Goal: Task Accomplishment & Management: Complete application form

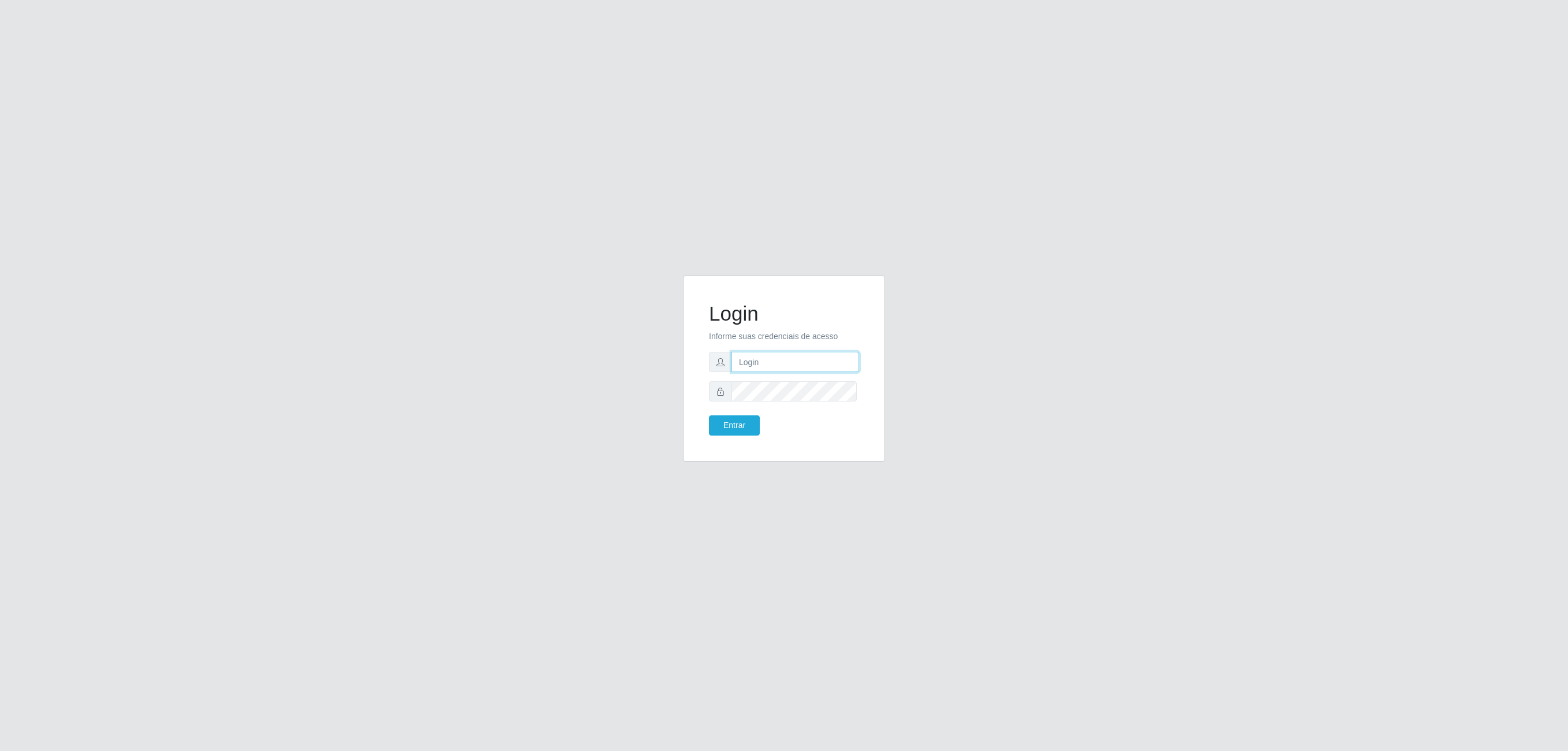
click at [805, 364] on input "text" at bounding box center [796, 362] width 128 height 20
type input "[PERSON_NAME][EMAIL_ADDRESS][PERSON_NAME][DOMAIN_NAME]"
click at [709, 415] on button "Entrar" at bounding box center [734, 425] width 51 height 20
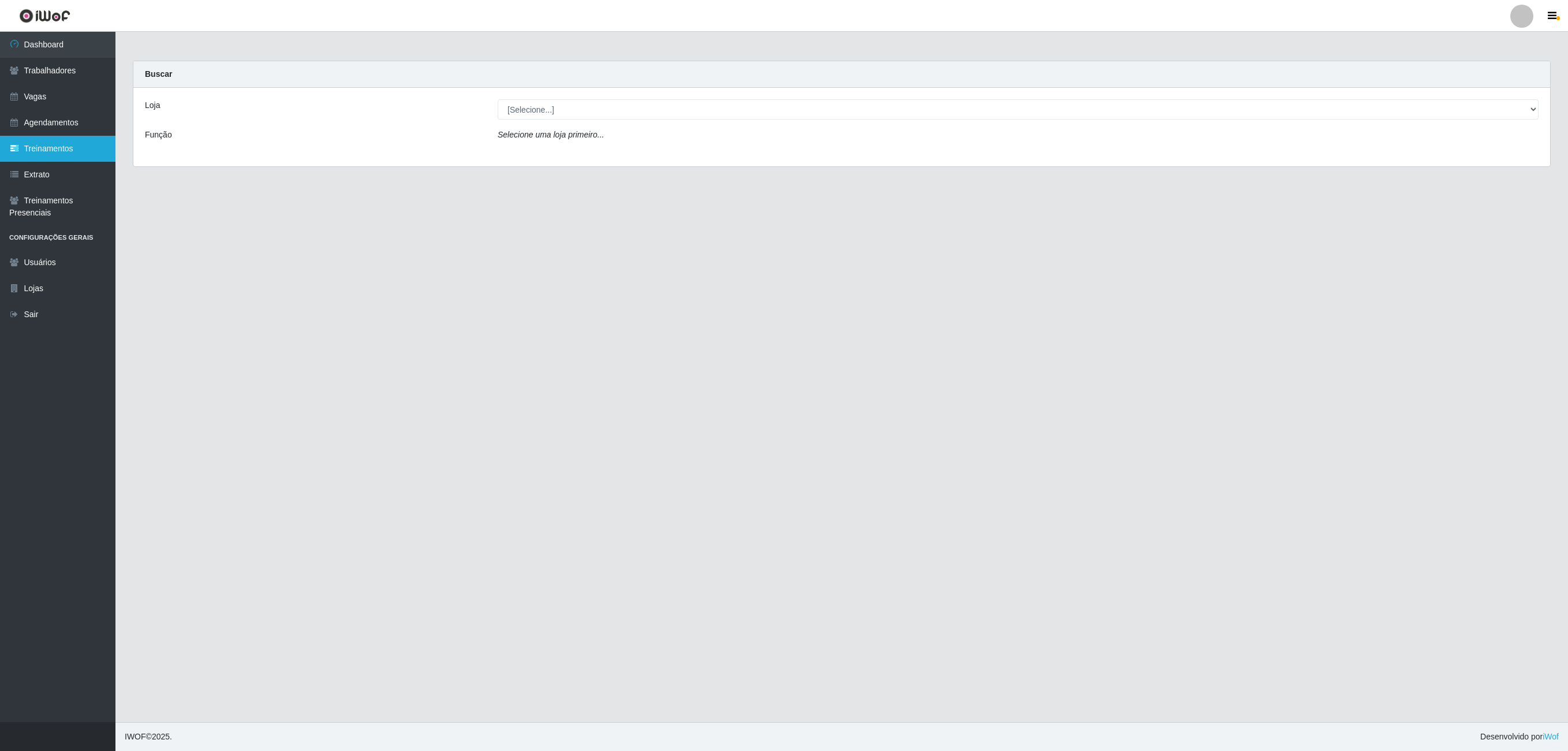
click at [53, 150] on link "Treinamentos" at bounding box center [58, 149] width 116 height 26
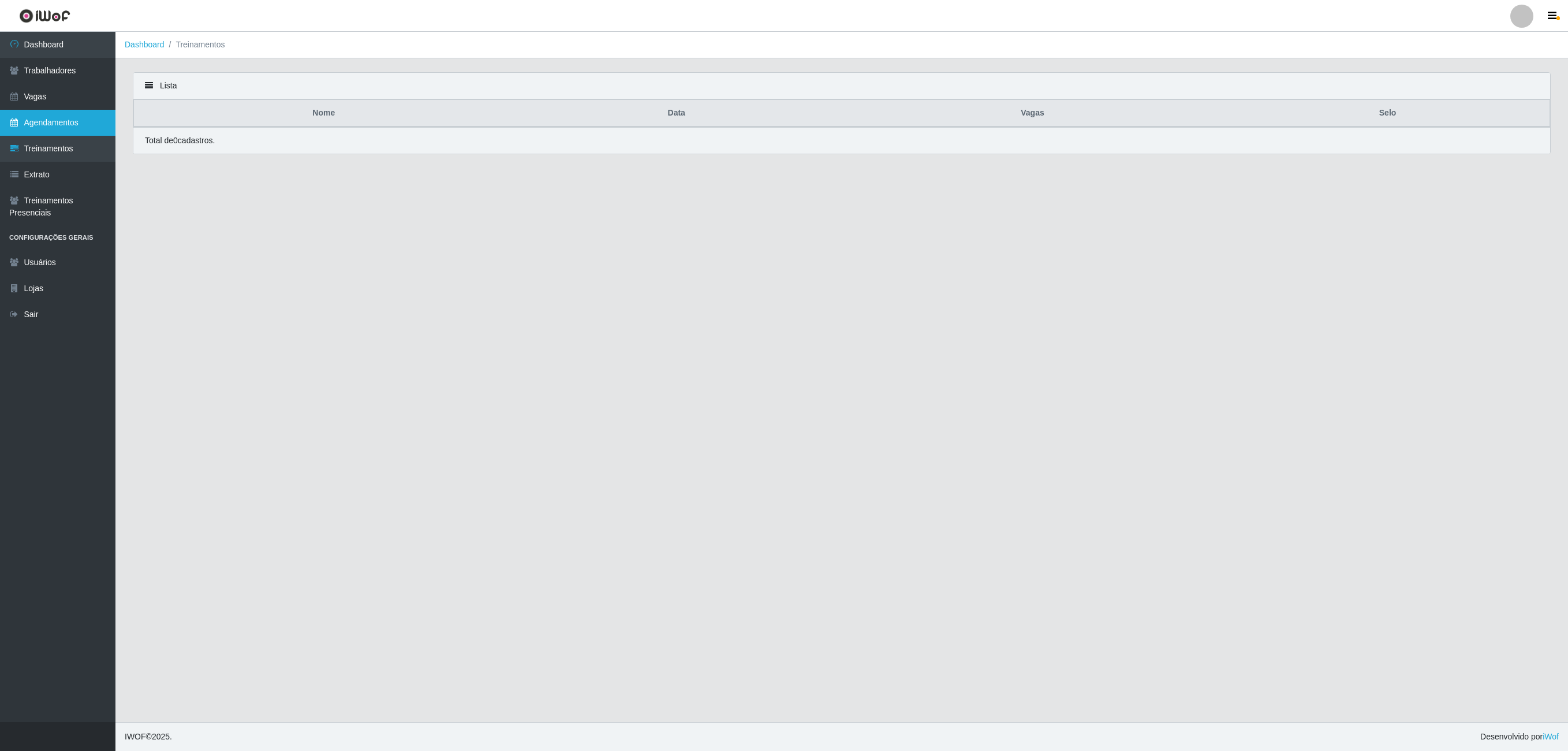
click at [49, 126] on link "Agendamentos" at bounding box center [58, 122] width 116 height 26
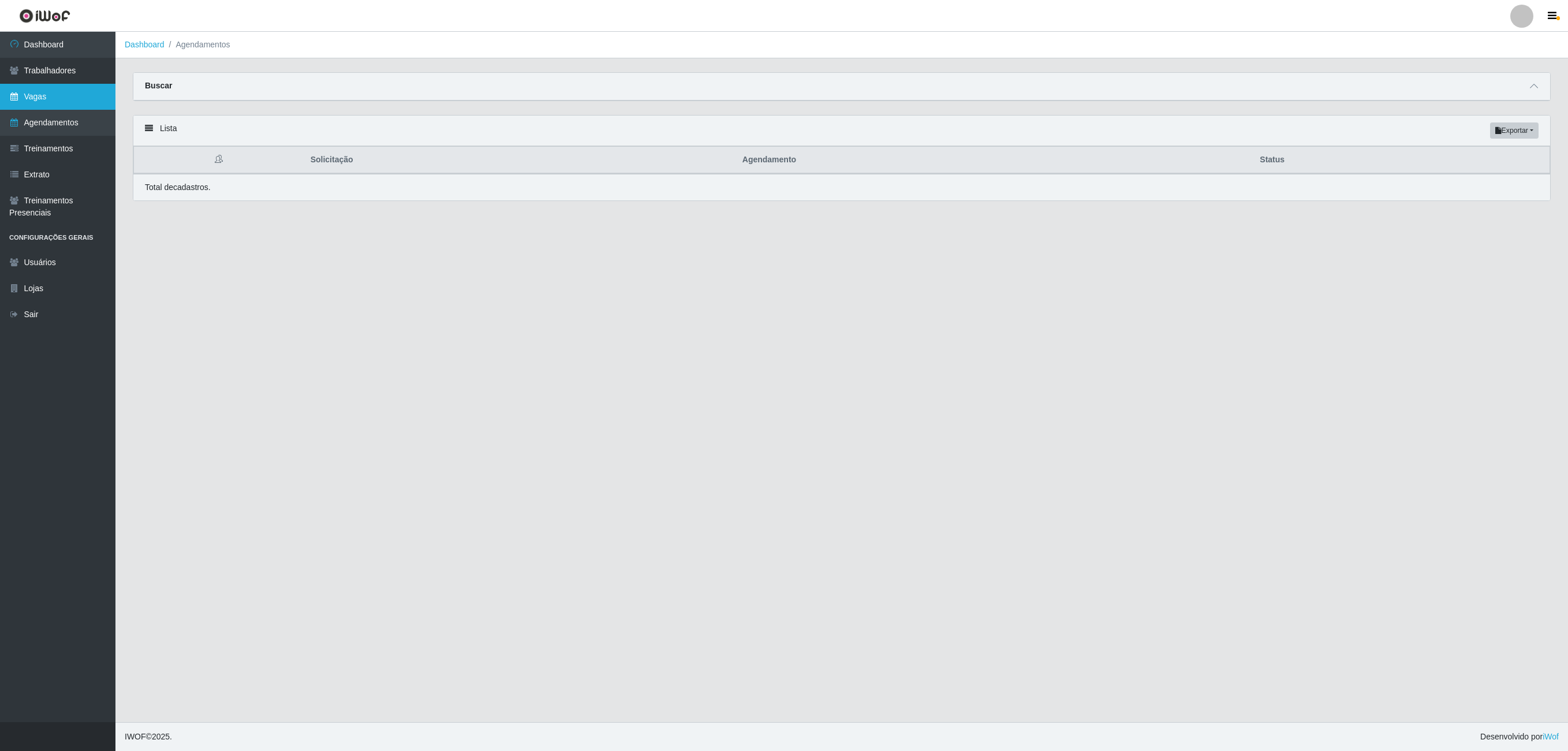
click at [35, 100] on link "Vagas" at bounding box center [58, 97] width 116 height 26
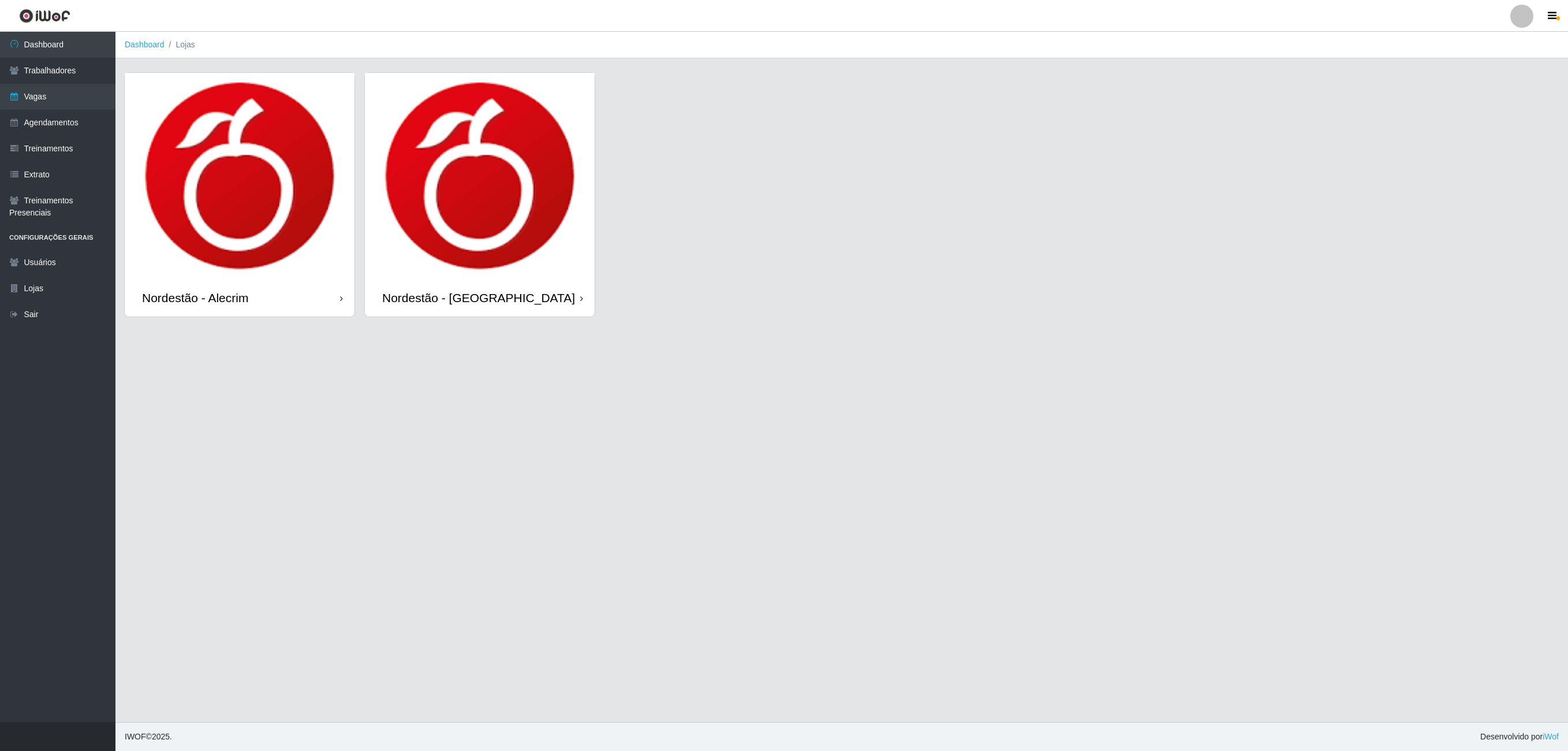
click at [205, 134] on img at bounding box center [239, 176] width 229 height 206
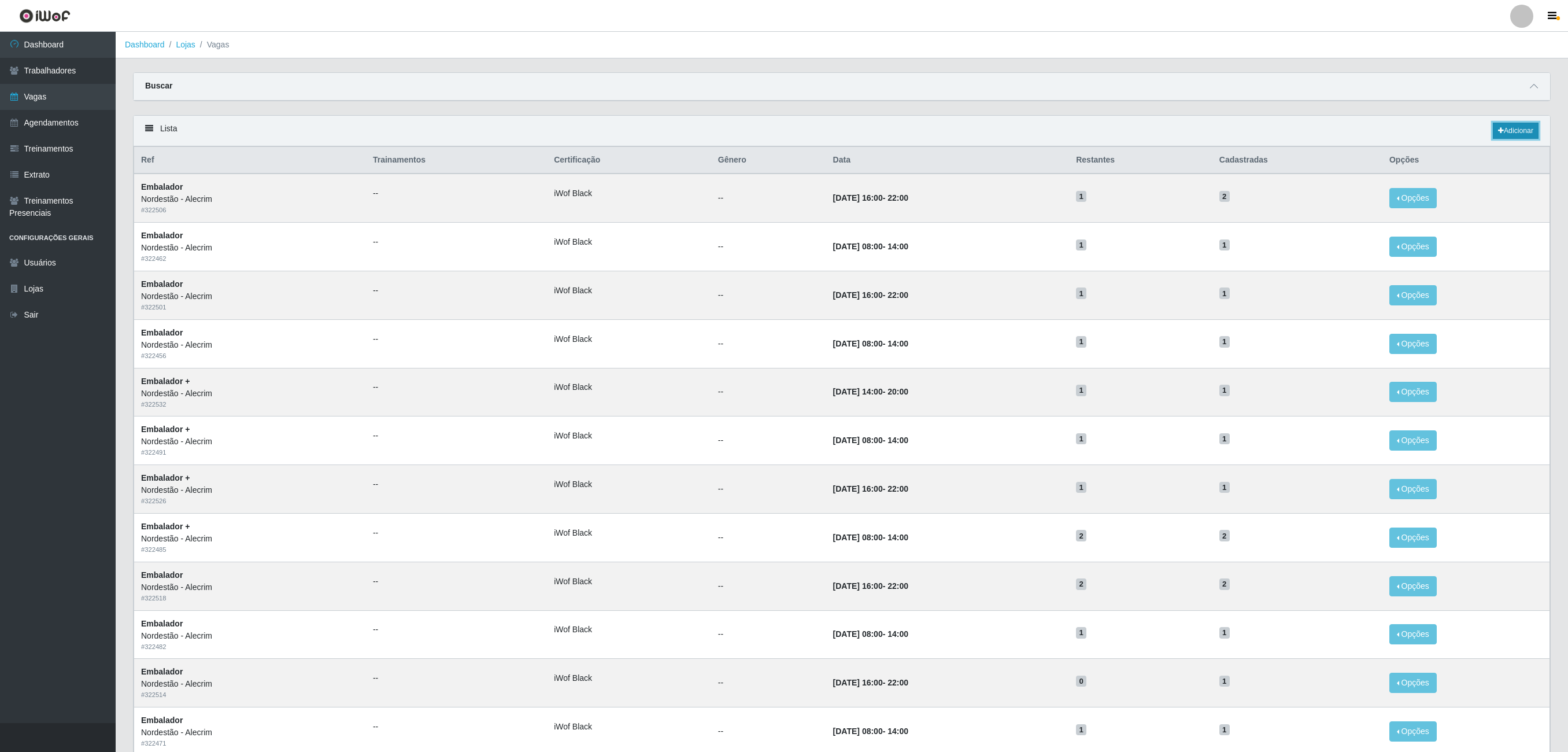
click at [1523, 139] on link "Adicionar" at bounding box center [1516, 131] width 46 height 16
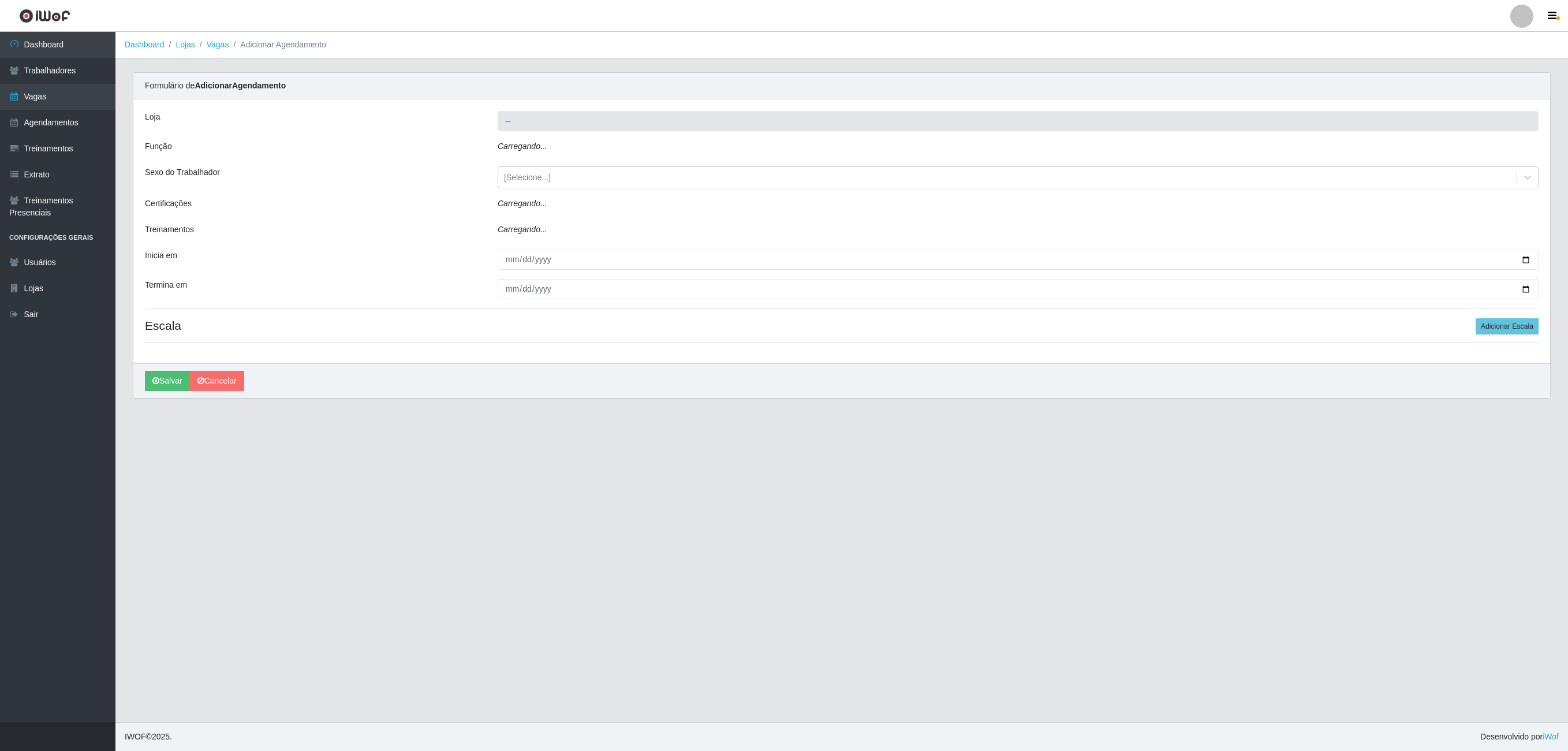
type input "Nordestão - Alecrim"
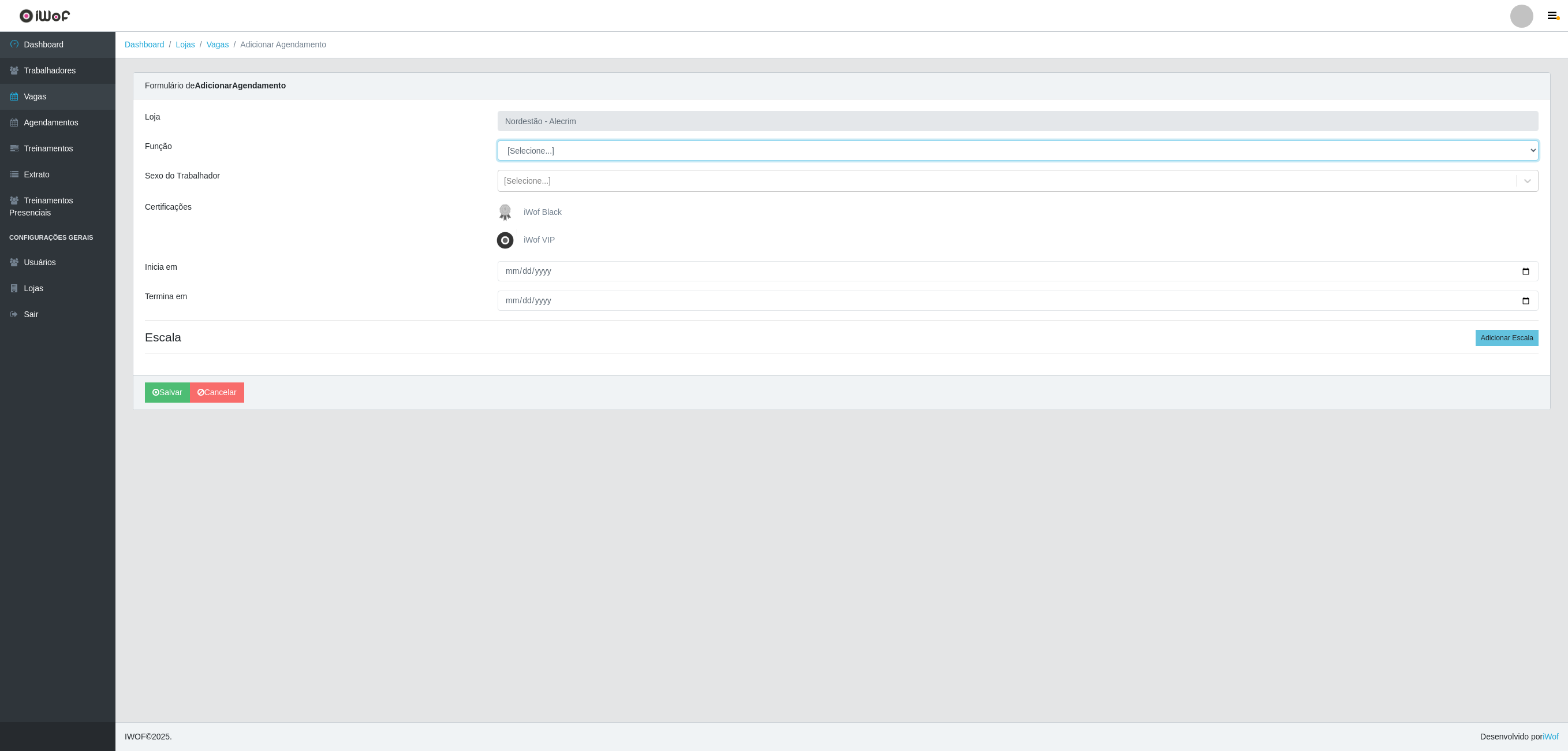
click at [627, 150] on select "[Selecione...] Embalador Embalador + Embalador ++" at bounding box center [1018, 150] width 1041 height 20
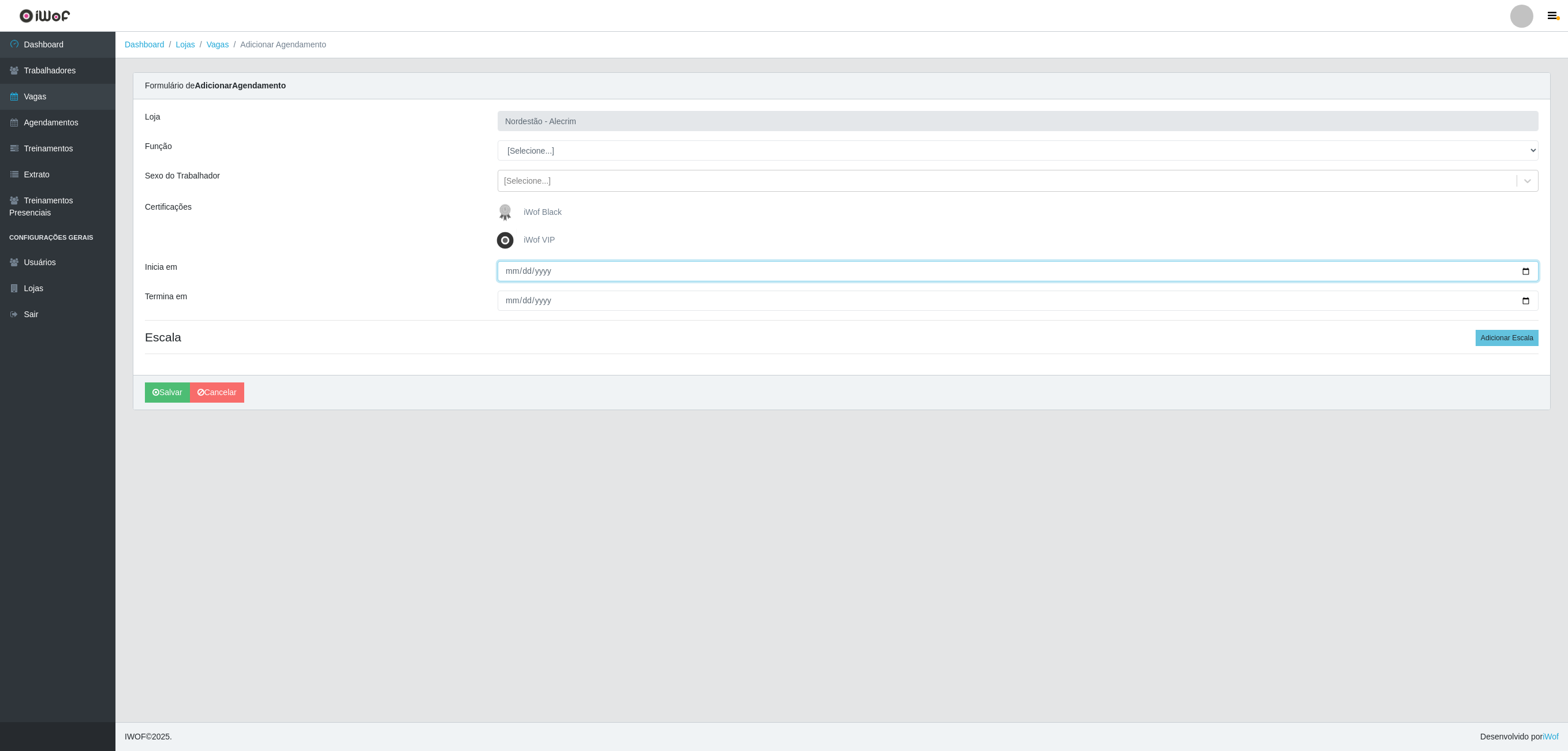
click at [591, 277] on input "Inicia em" at bounding box center [1018, 271] width 1041 height 20
type input "0005-02-10"
type input "0202-02-10"
drag, startPoint x: 607, startPoint y: 269, endPoint x: 570, endPoint y: 273, distance: 37.2
click at [467, 270] on div "Inicia em" at bounding box center [842, 271] width 1411 height 20
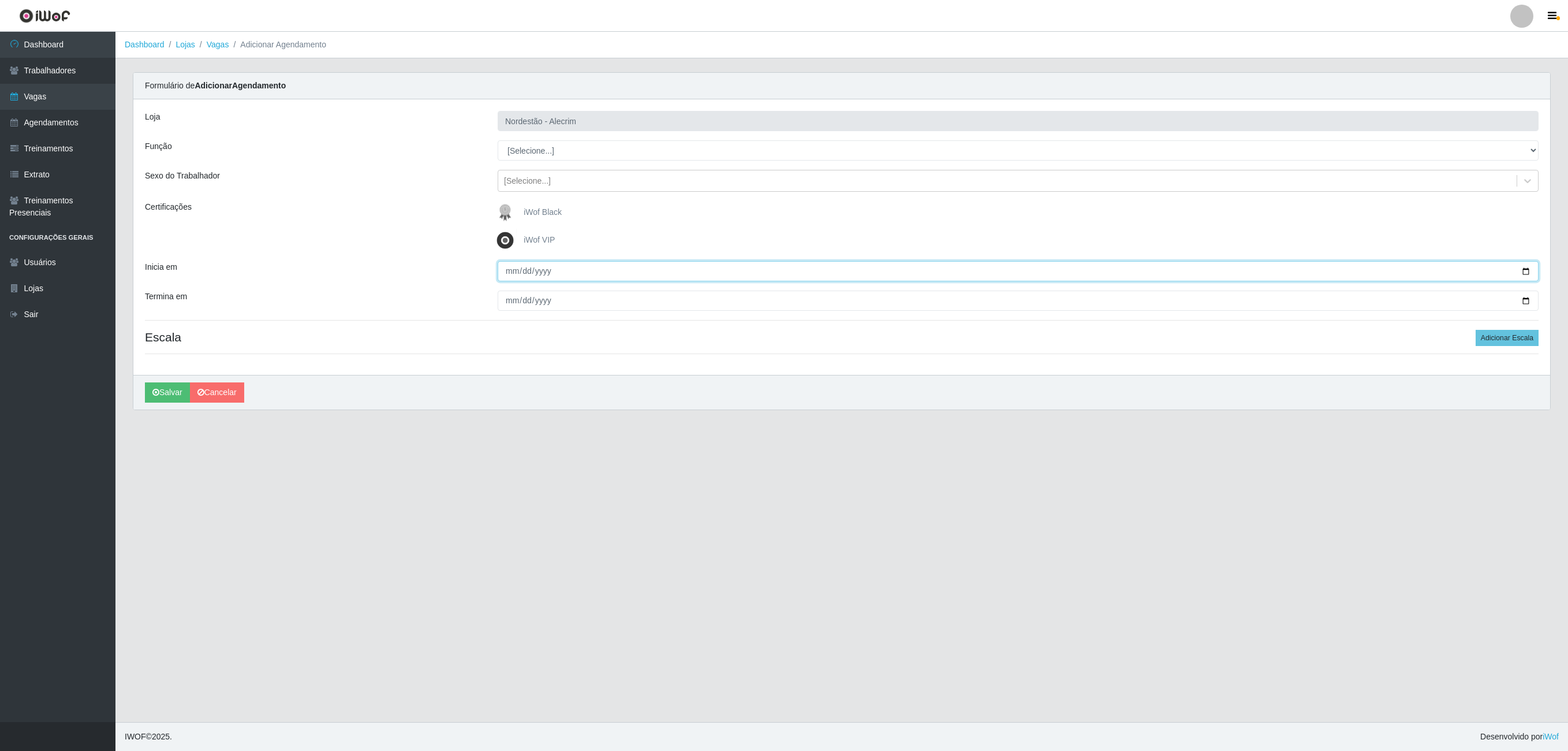
click at [511, 277] on input "Inicia em" at bounding box center [1018, 271] width 1041 height 20
click at [531, 272] on input "Inicia em" at bounding box center [1018, 271] width 1041 height 20
click at [528, 272] on input "Inicia em" at bounding box center [1018, 271] width 1041 height 20
click at [516, 276] on input "Inicia em" at bounding box center [1018, 271] width 1041 height 20
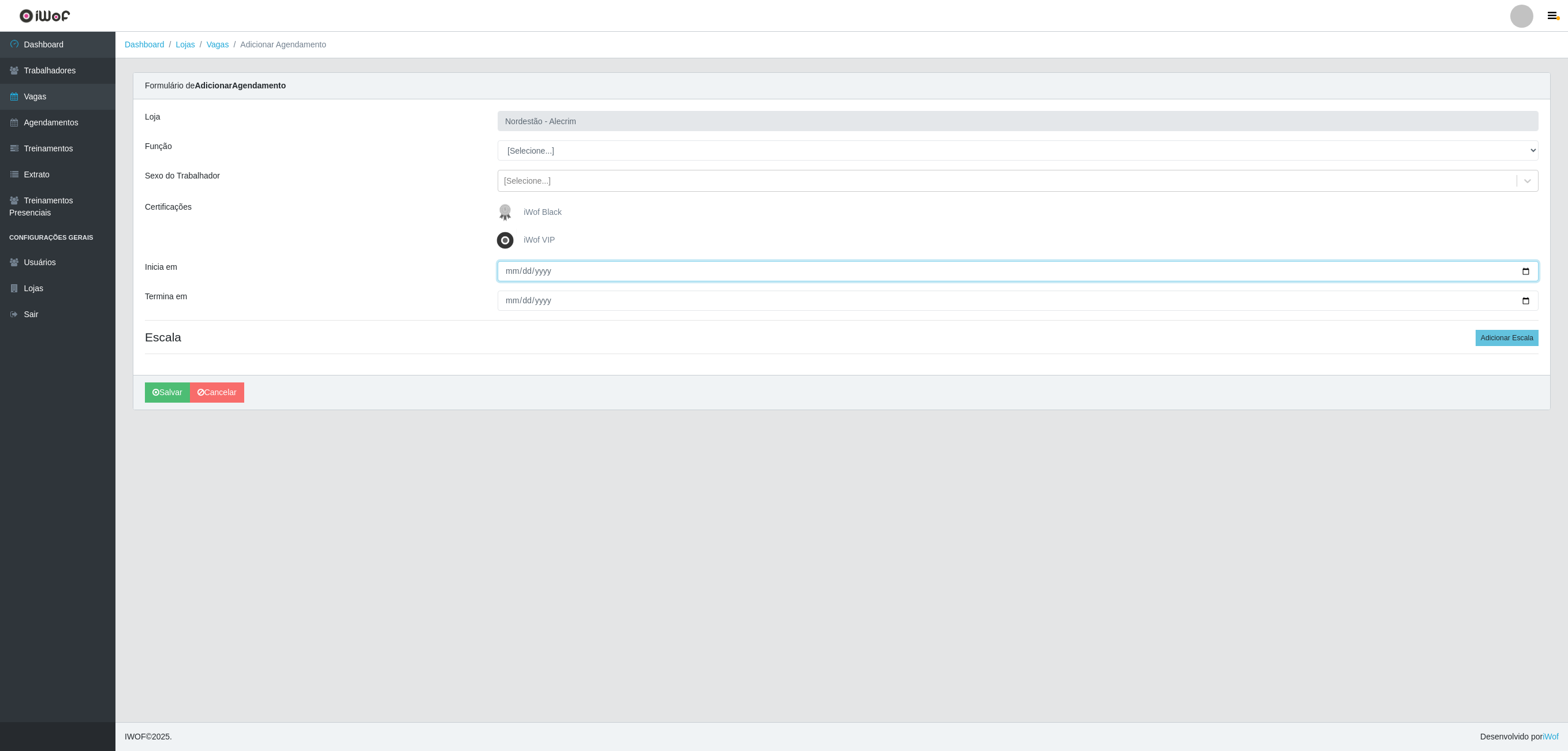
click at [515, 276] on input "Inicia em" at bounding box center [1018, 271] width 1041 height 20
type input "[DATE]"
click at [1485, 276] on input "[DATE]" at bounding box center [1018, 271] width 1041 height 20
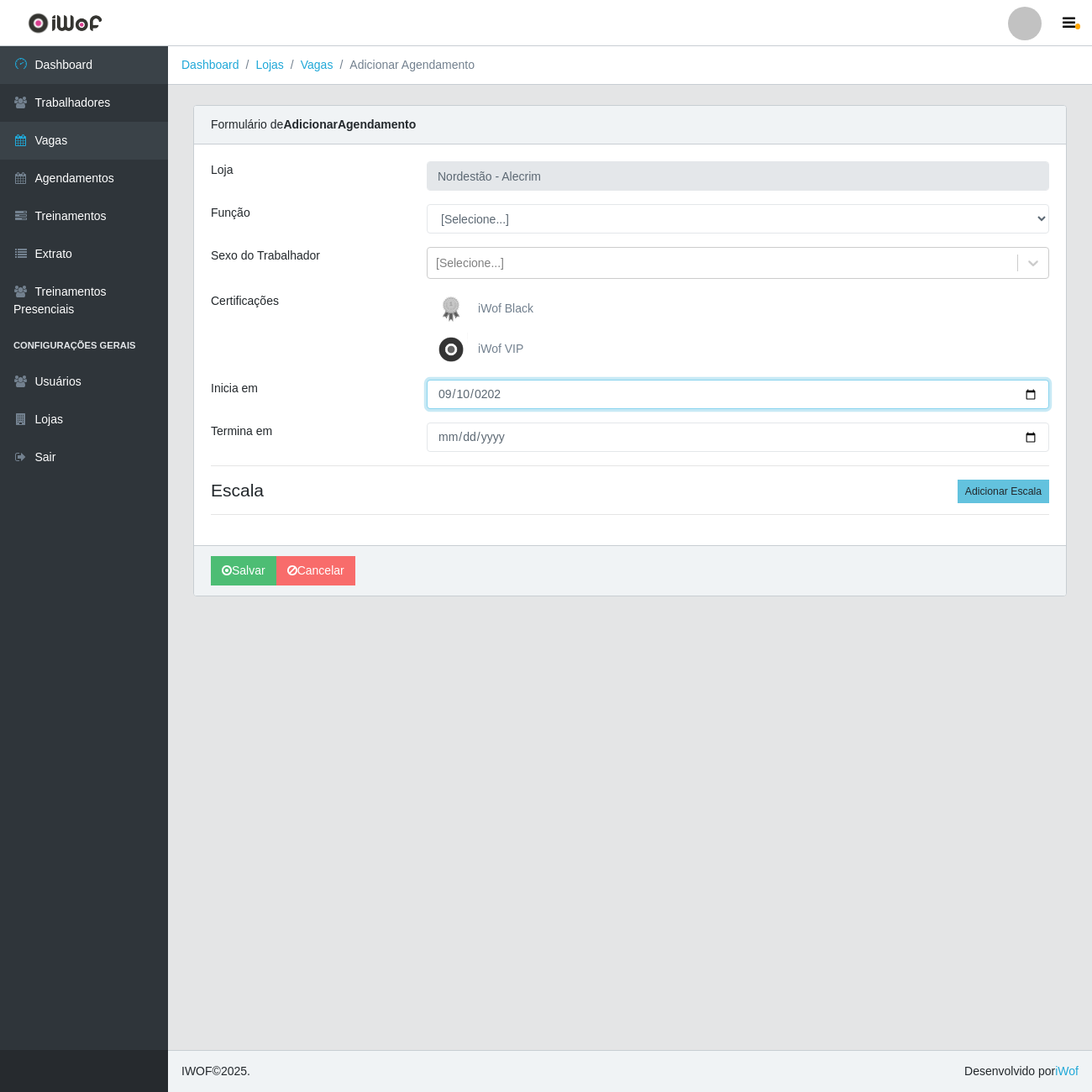
click at [558, 403] on input "[DATE]" at bounding box center [738, 394] width 623 height 29
click at [462, 393] on input "Inicia em" at bounding box center [738, 394] width 623 height 29
click at [448, 397] on input "Inicia em" at bounding box center [738, 394] width 623 height 29
click at [662, 405] on input "Inicia em" at bounding box center [738, 394] width 623 height 29
click at [663, 405] on input "Inicia em" at bounding box center [738, 394] width 623 height 29
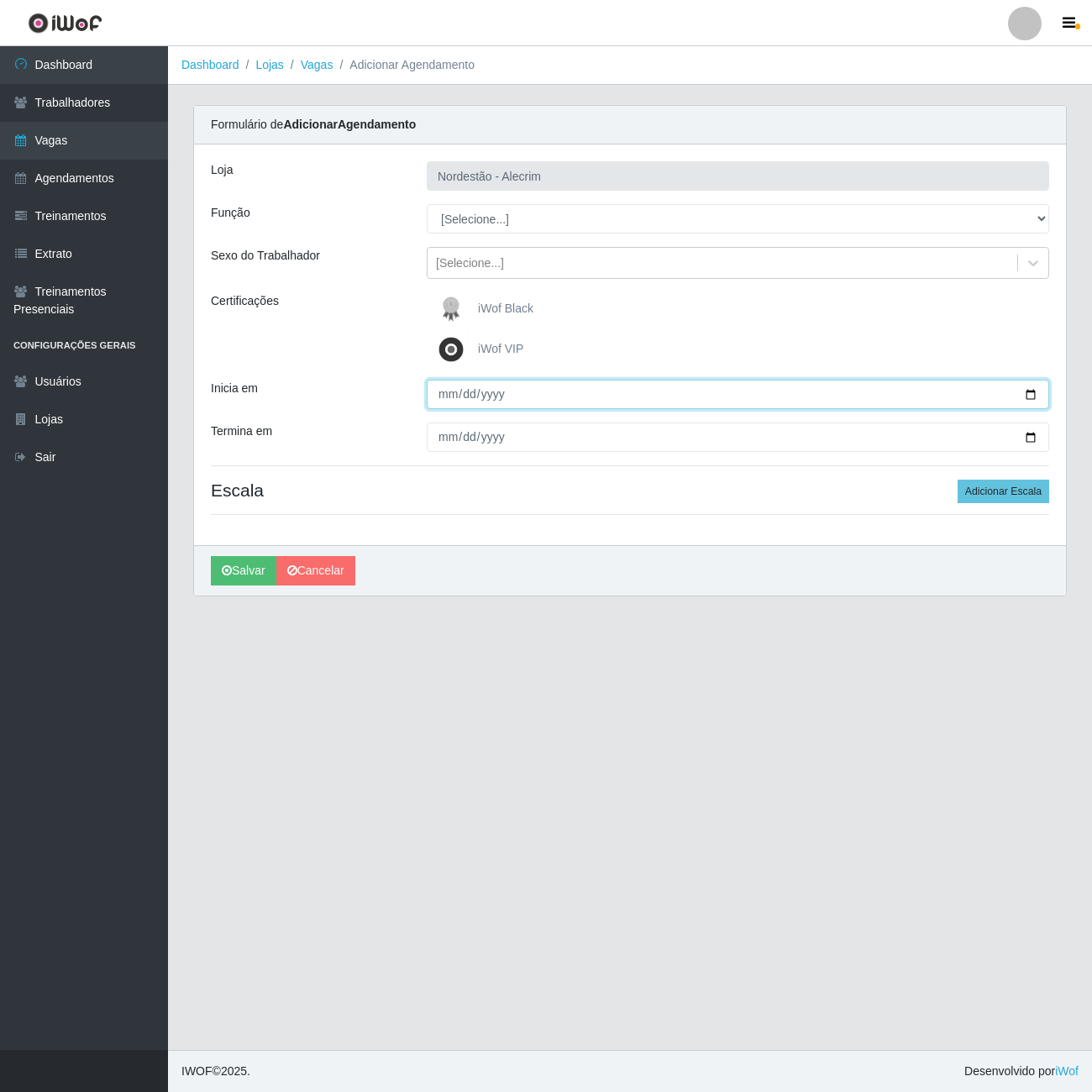
click at [558, 408] on input "Inicia em" at bounding box center [738, 394] width 623 height 29
click at [644, 409] on input "Inicia em" at bounding box center [738, 394] width 623 height 29
click at [438, 397] on input "Inicia em" at bounding box center [738, 394] width 623 height 29
type input "[DATE]"
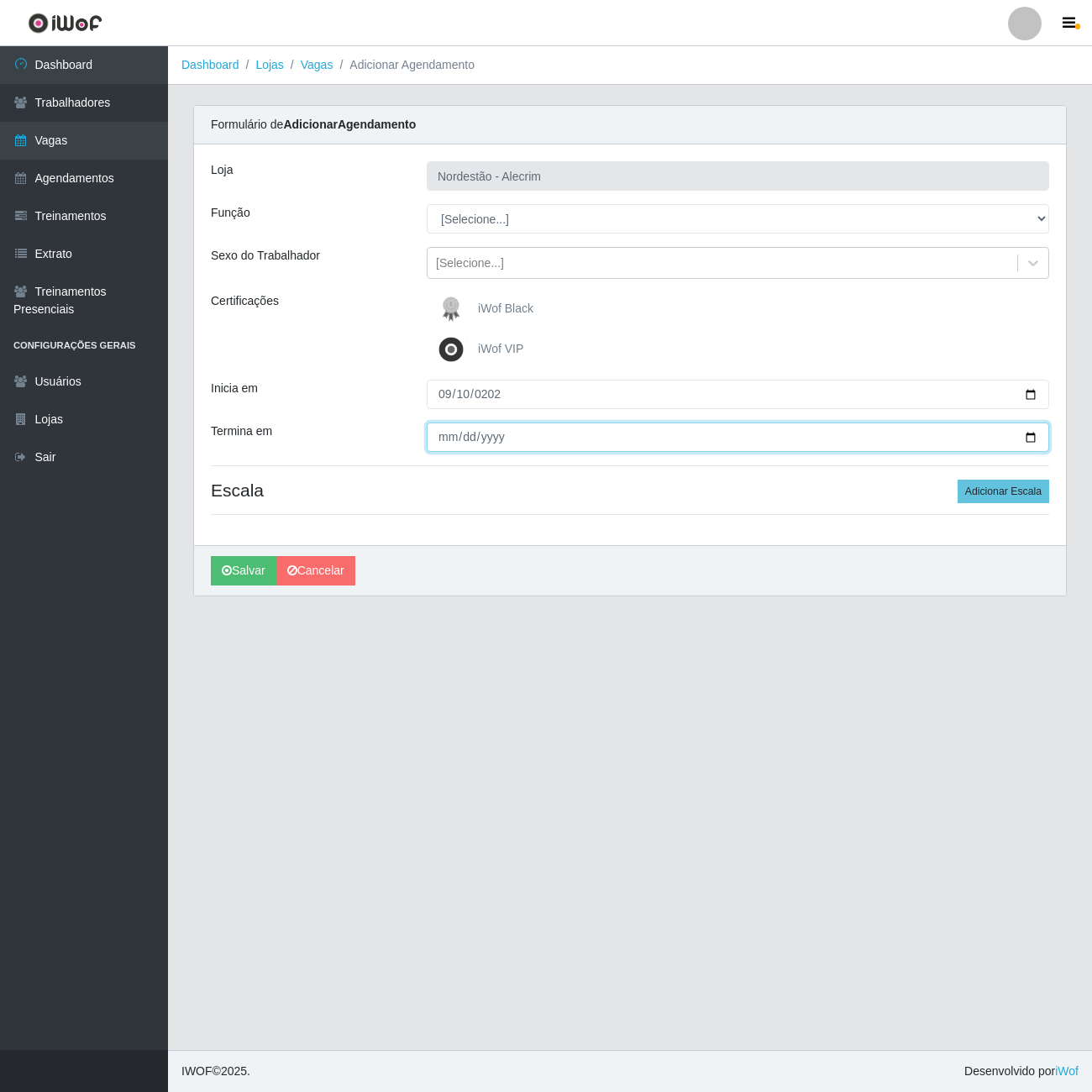
click at [499, 442] on input "Termina em" at bounding box center [738, 437] width 623 height 29
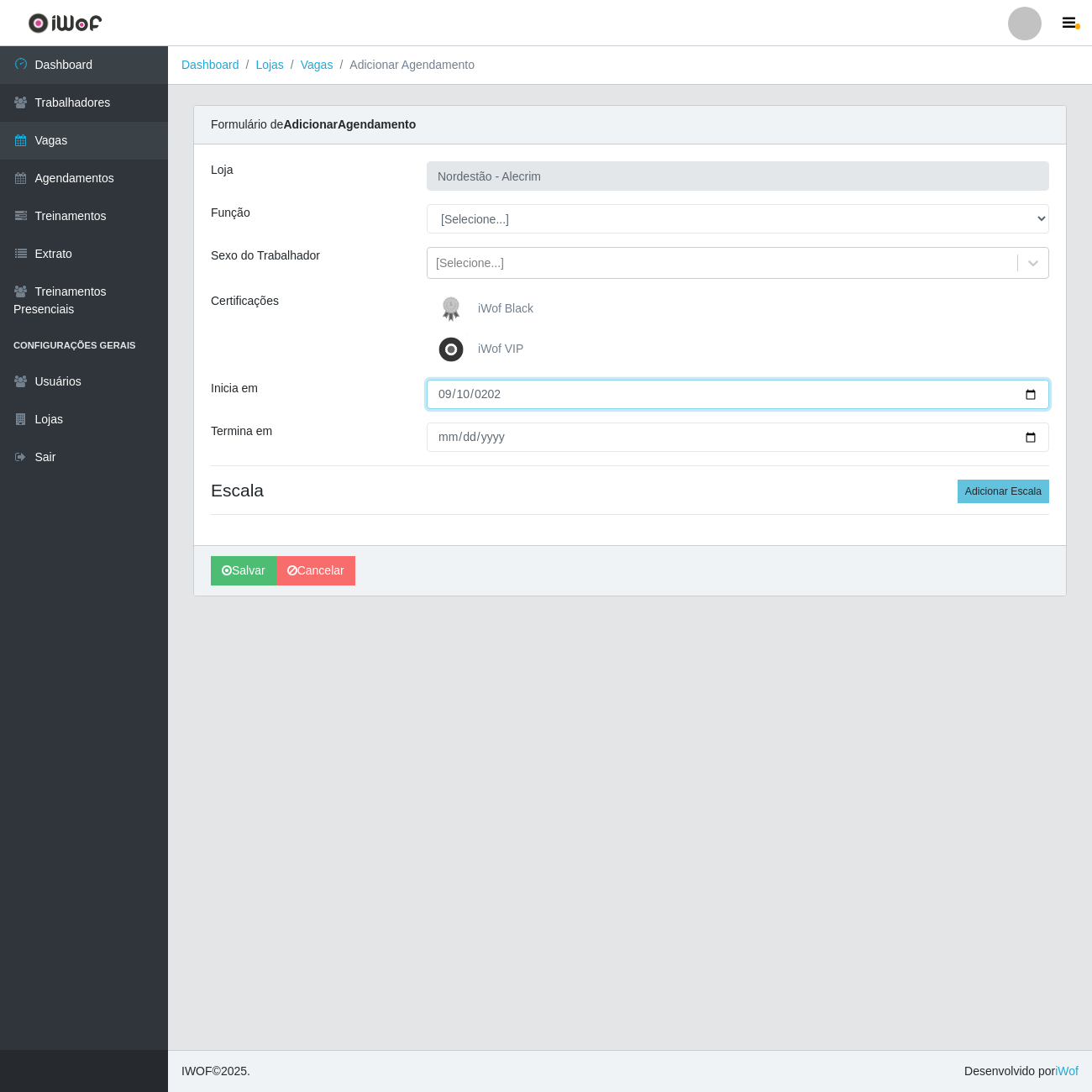
click at [450, 399] on input "[DATE]" at bounding box center [738, 394] width 623 height 29
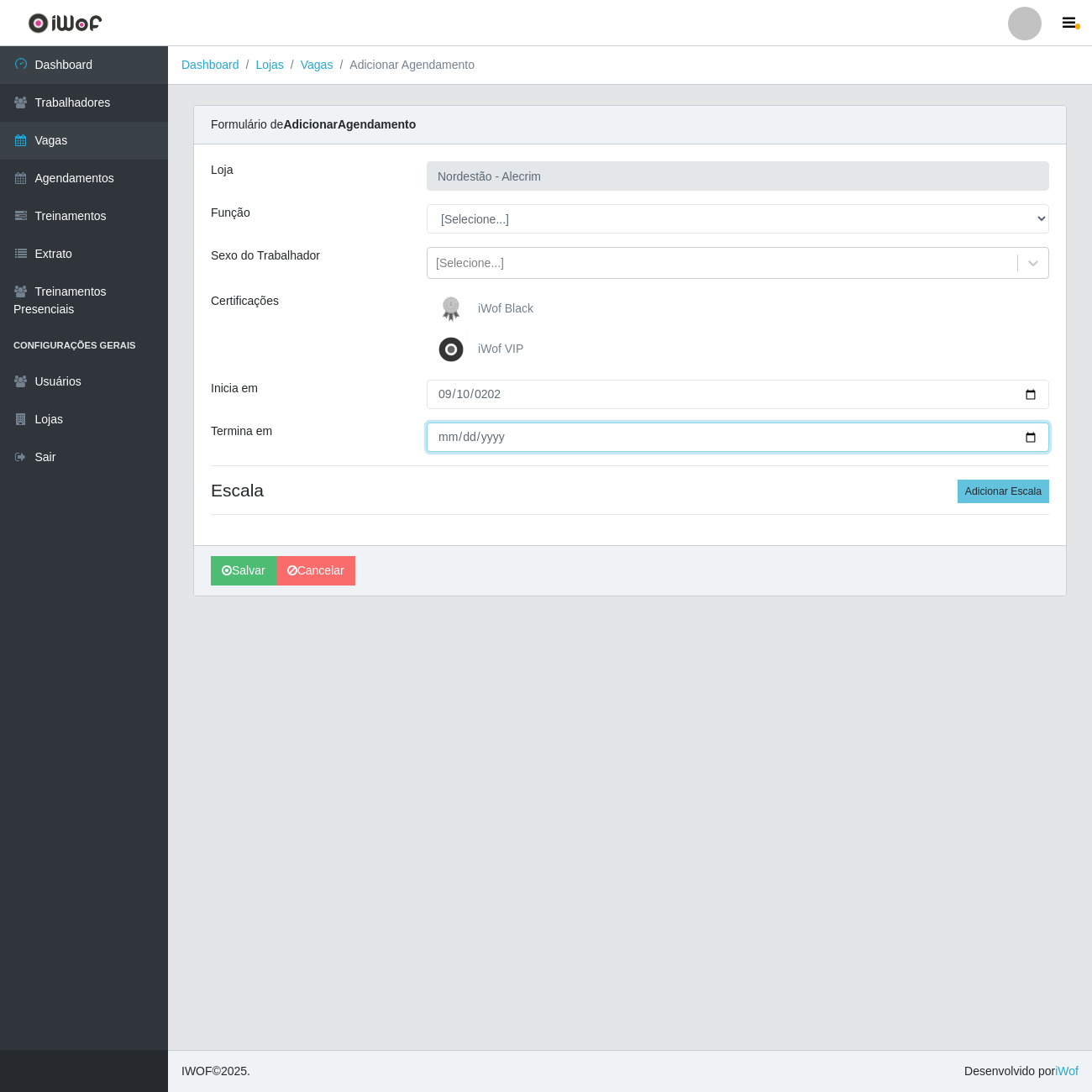
click at [494, 435] on input "Termina em" at bounding box center [738, 437] width 623 height 29
click at [437, 444] on input "Termina em" at bounding box center [738, 437] width 623 height 29
click at [447, 447] on input "Termina em" at bounding box center [738, 437] width 623 height 29
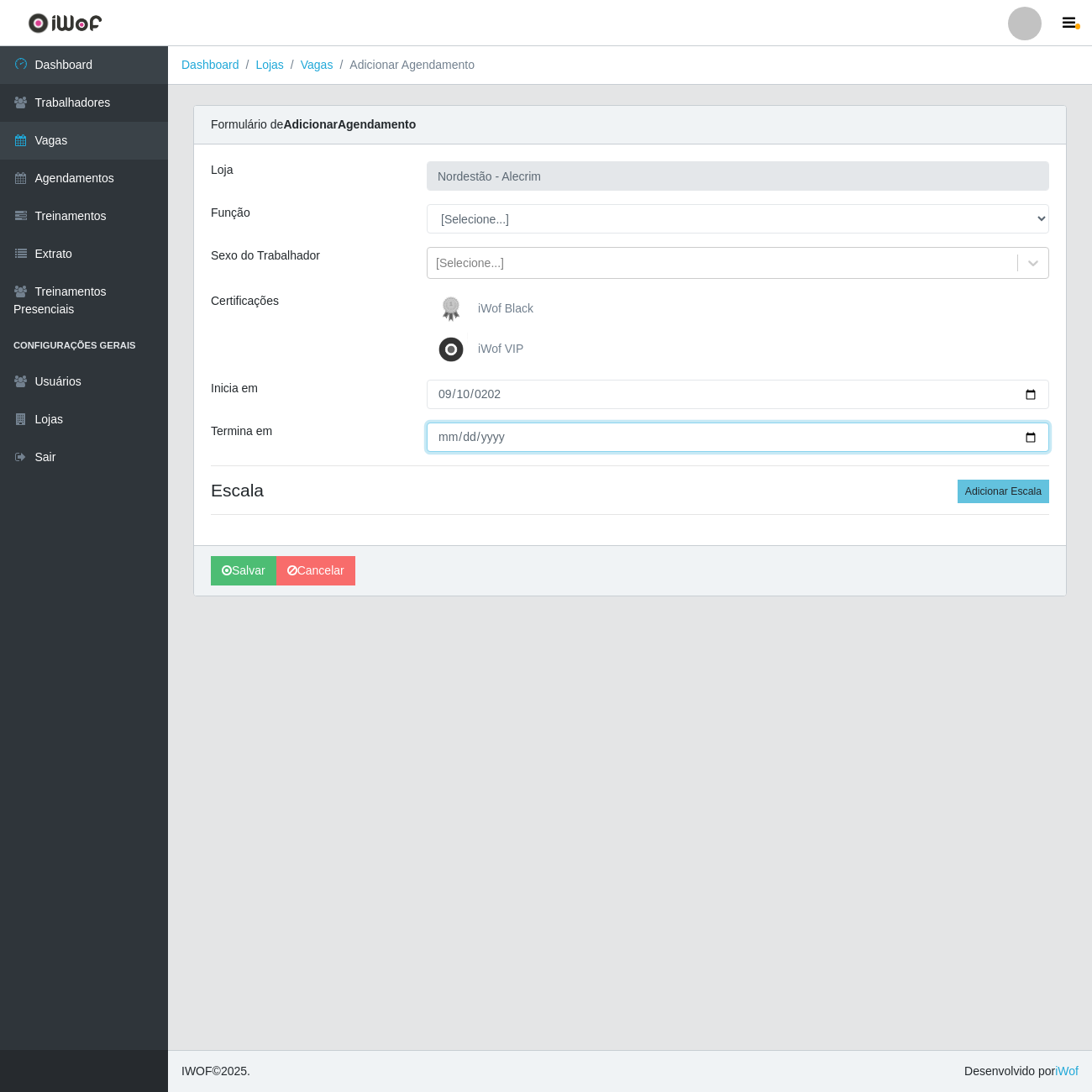
click at [447, 447] on input "Termina em" at bounding box center [738, 437] width 623 height 29
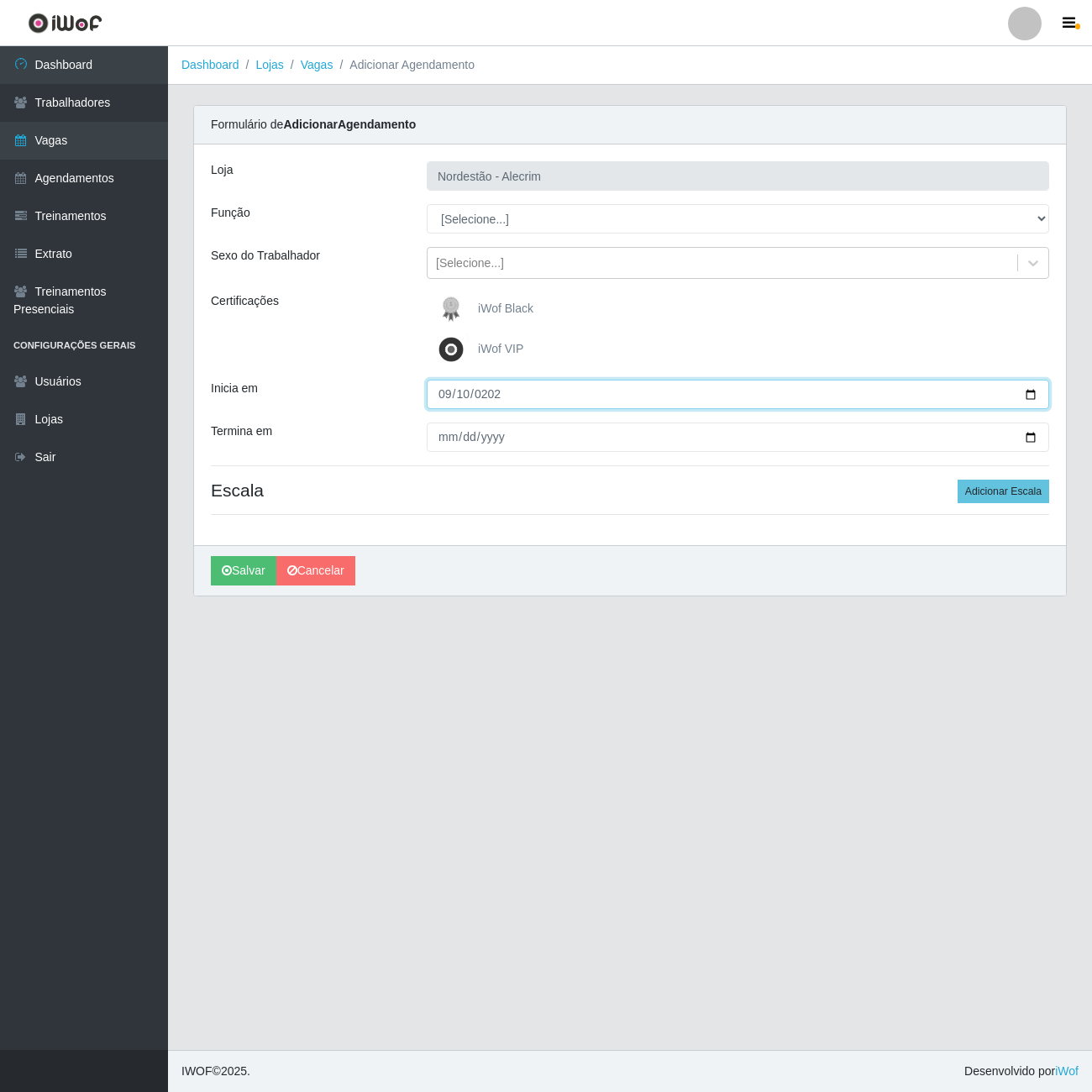
click at [568, 403] on input "[DATE]" at bounding box center [738, 394] width 623 height 29
click at [568, 403] on input "Inicia em" at bounding box center [738, 394] width 623 height 29
drag, startPoint x: 568, startPoint y: 399, endPoint x: 534, endPoint y: 399, distance: 34.0
click at [536, 399] on input "Inicia em" at bounding box center [738, 394] width 623 height 29
click at [459, 403] on input "Inicia em" at bounding box center [738, 394] width 623 height 29
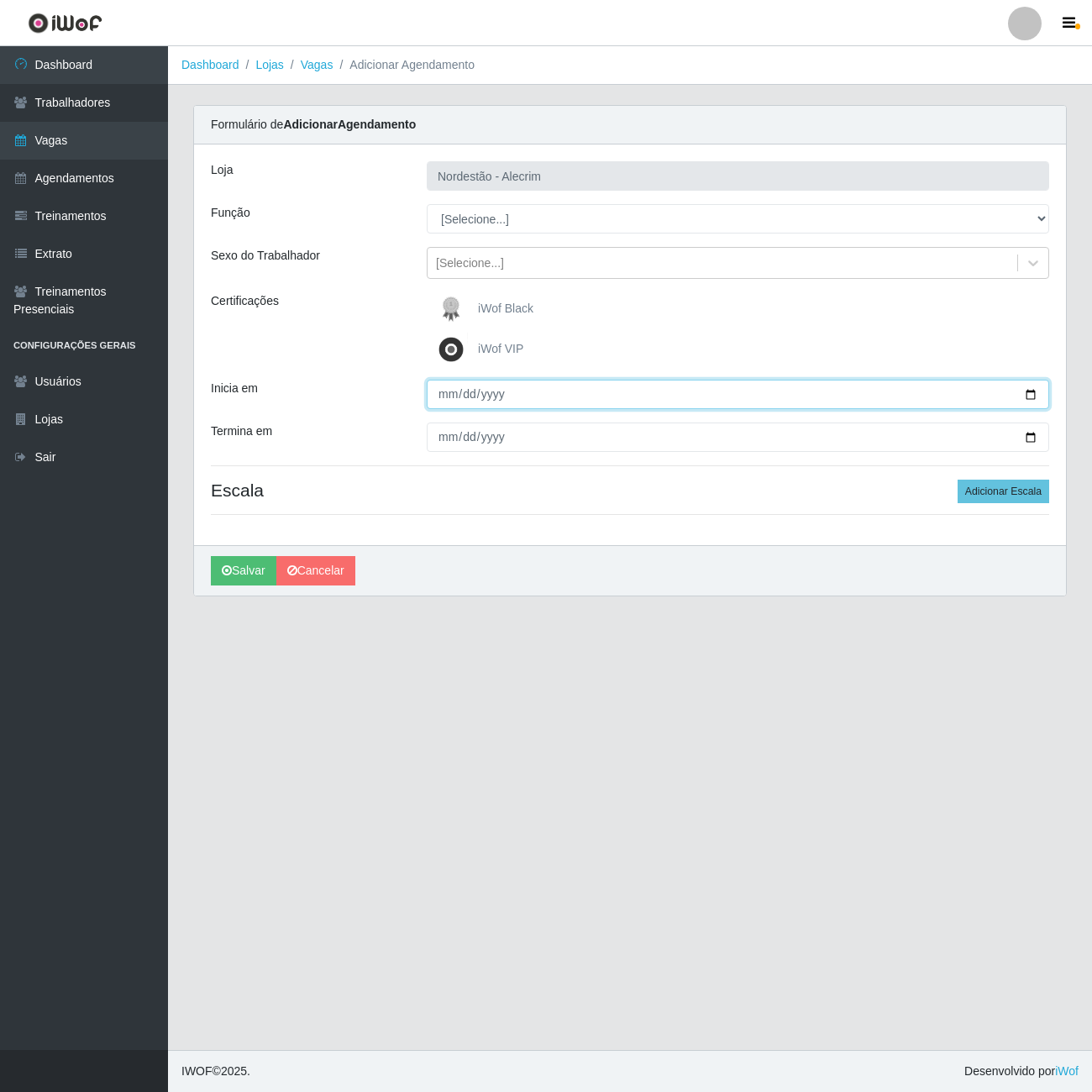
click at [509, 399] on input "Inicia em" at bounding box center [738, 394] width 623 height 29
click at [662, 393] on input "Inicia em" at bounding box center [738, 394] width 623 height 29
click at [670, 397] on input "Inicia em" at bounding box center [738, 394] width 623 height 29
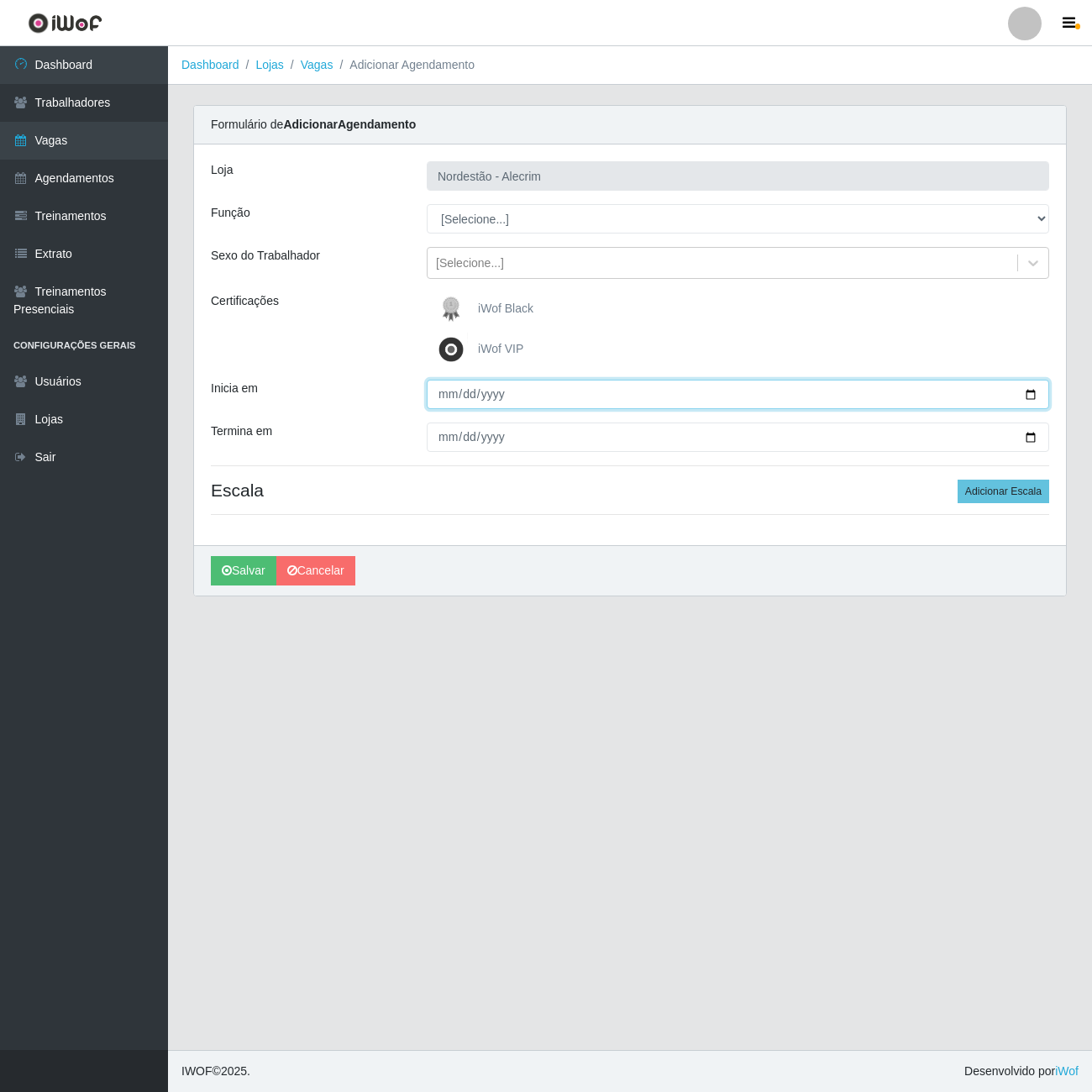
click at [670, 397] on input "Inicia em" at bounding box center [738, 394] width 623 height 29
click at [435, 393] on input "Inicia em" at bounding box center [738, 394] width 623 height 29
click at [440, 403] on input "Inicia em" at bounding box center [738, 394] width 623 height 29
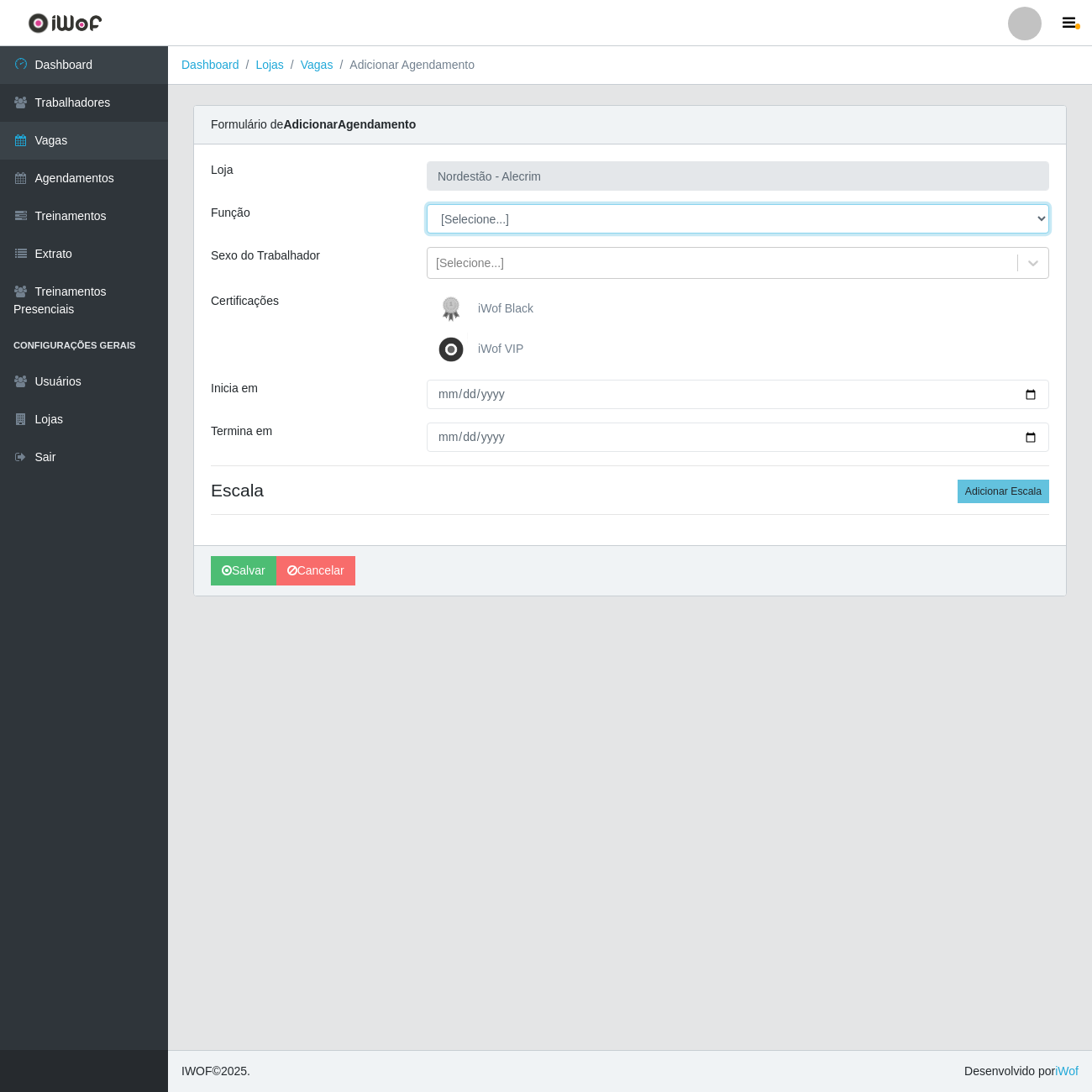
drag, startPoint x: 1060, startPoint y: 477, endPoint x: 496, endPoint y: 232, distance: 614.9
click at [496, 232] on select "[Selecione...] Embalador Embalador + Embalador ++" at bounding box center [738, 218] width 623 height 29
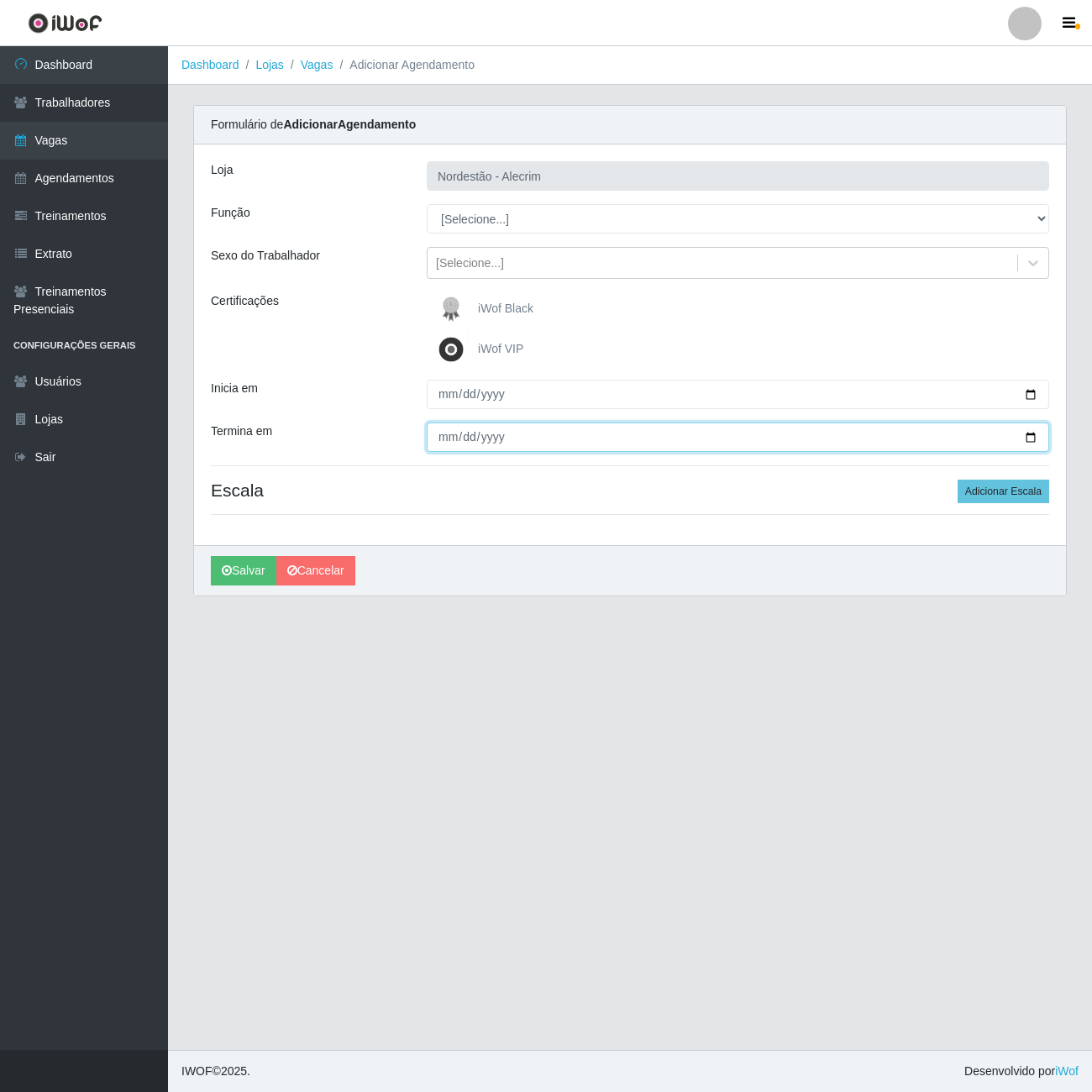
click at [484, 444] on input "Termina em" at bounding box center [738, 437] width 623 height 29
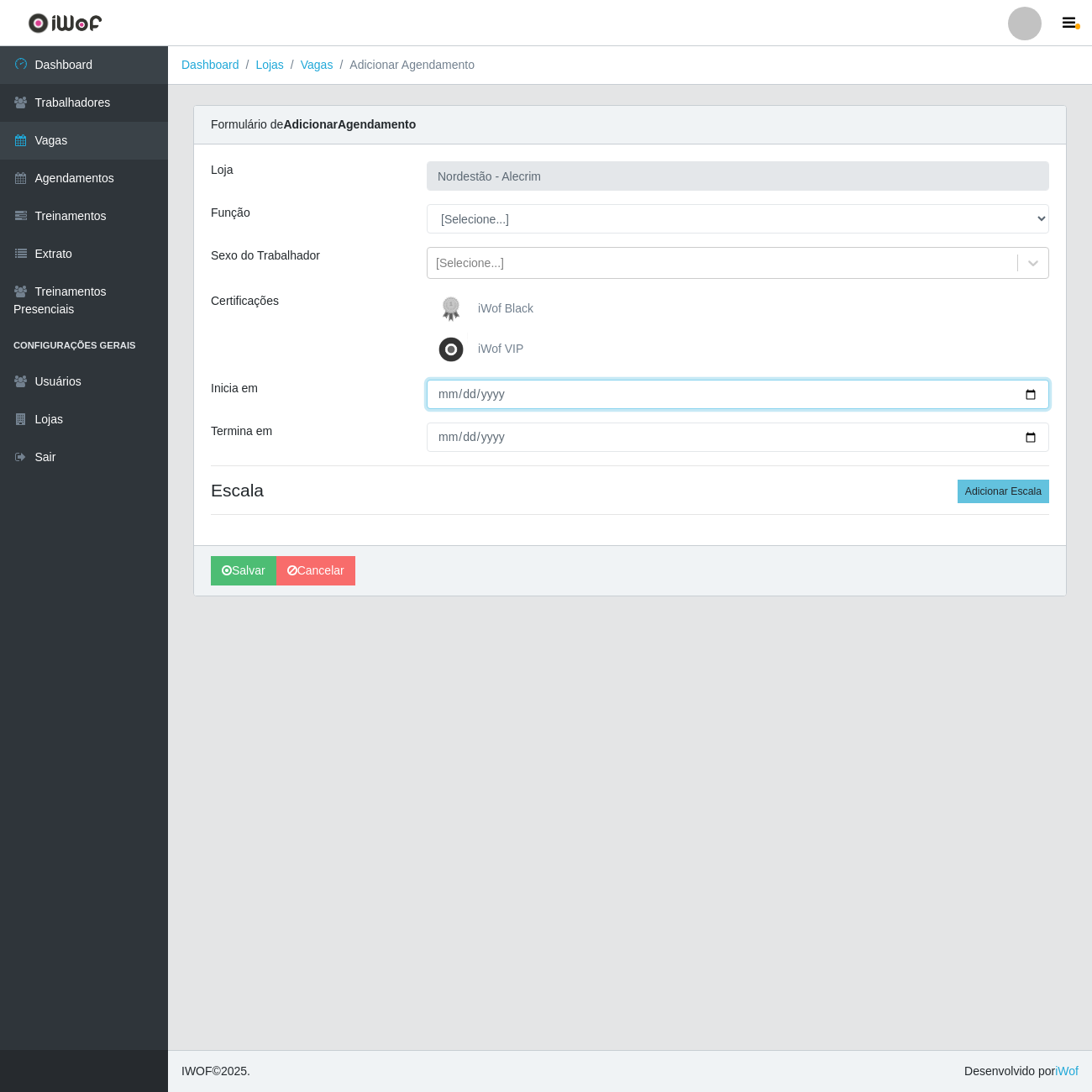
click at [474, 405] on input "Inicia em" at bounding box center [738, 394] width 623 height 29
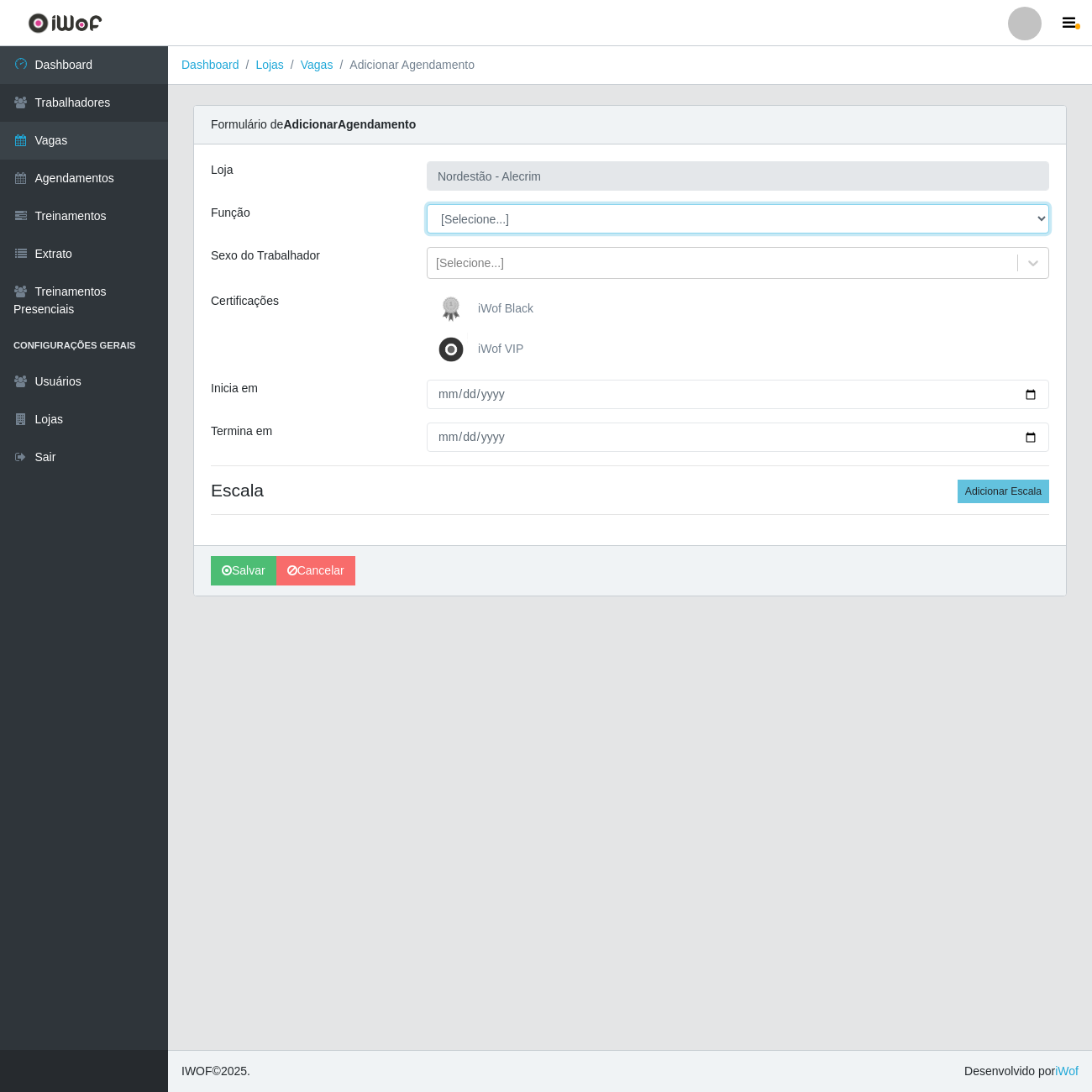
click at [652, 225] on select "[Selecione...] Embalador Embalador + Embalador ++" at bounding box center [738, 218] width 623 height 29
select select "1"
click at [427, 206] on select "[Selecione...] Embalador Embalador + Embalador ++" at bounding box center [738, 218] width 623 height 29
click at [577, 225] on select "[Selecione...] Embalador Embalador + Embalador ++" at bounding box center [738, 218] width 623 height 29
